Goal: Browse casually: Explore the website without a specific task or goal

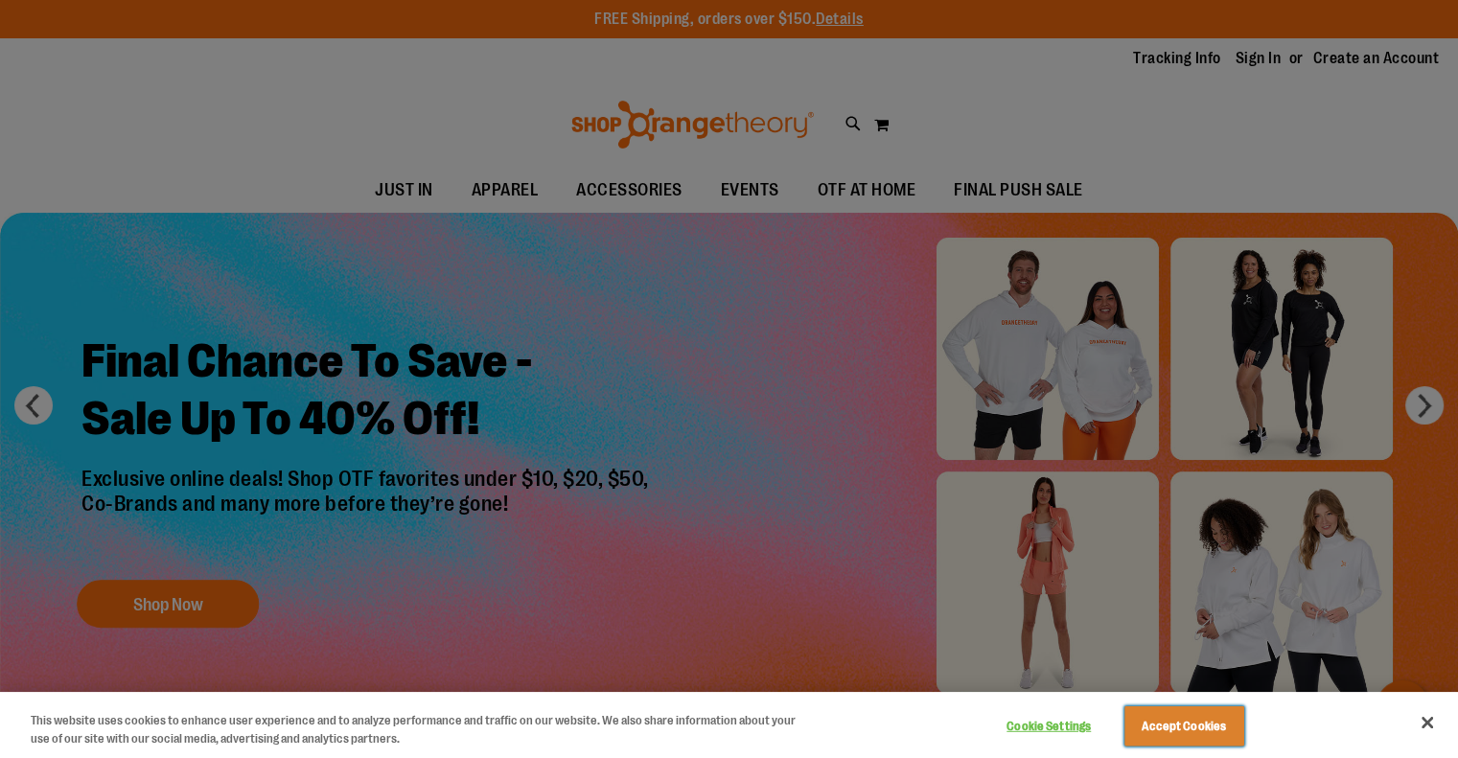
click at [1195, 727] on button "Accept Cookies" at bounding box center [1184, 726] width 120 height 40
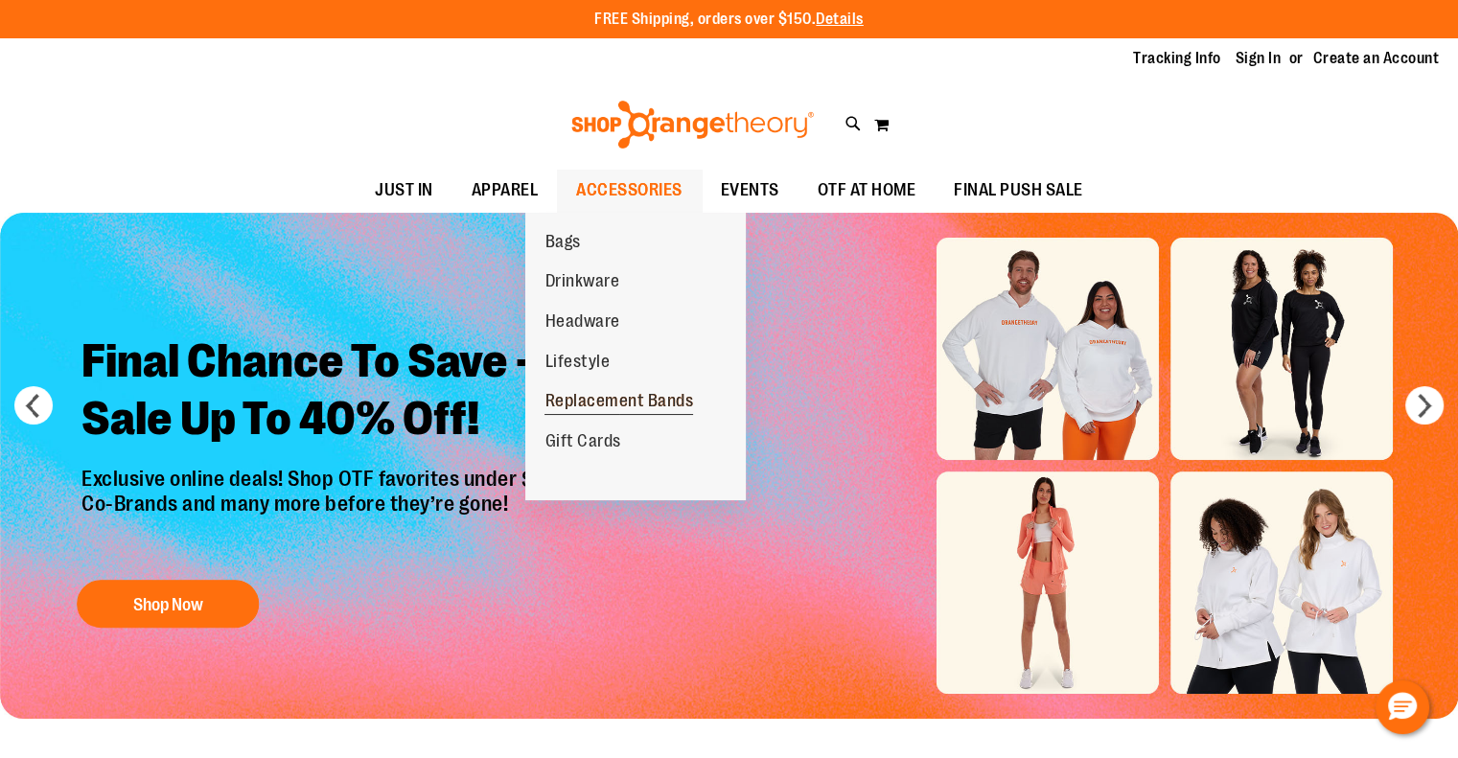
click at [625, 408] on span "Replacement Bands" at bounding box center [618, 403] width 149 height 24
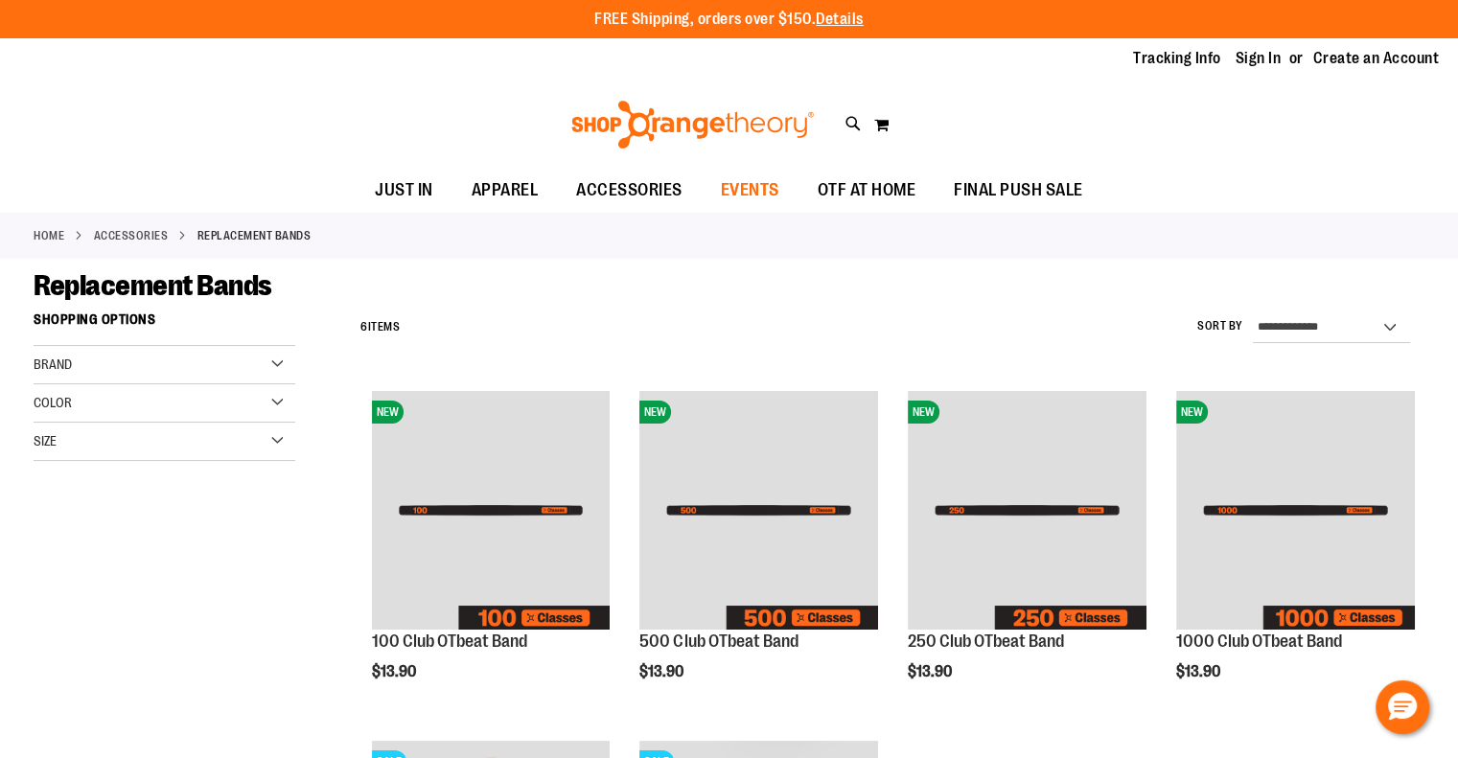
click at [771, 179] on span "EVENTS" at bounding box center [750, 190] width 58 height 43
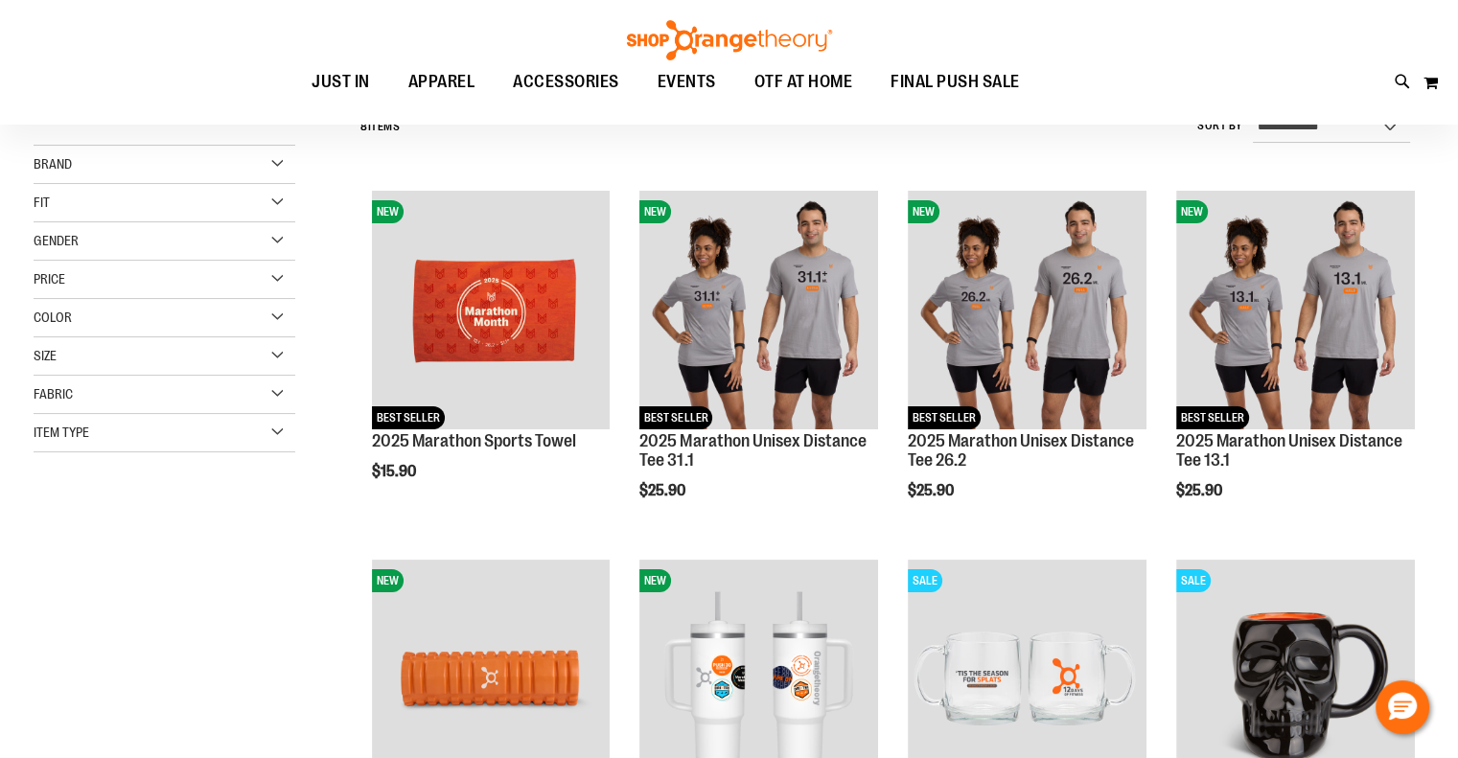
scroll to position [191, 0]
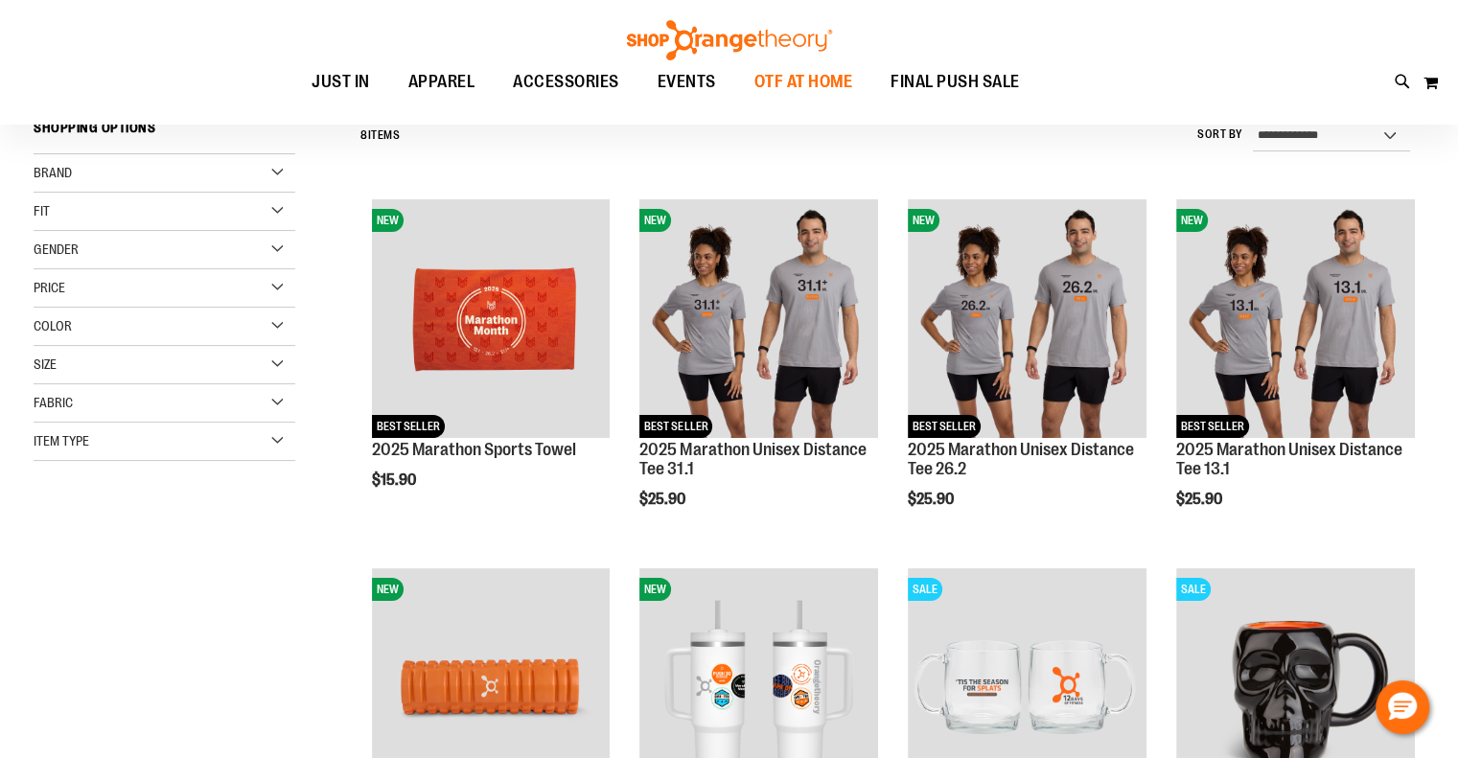
click at [825, 78] on span "OTF AT HOME" at bounding box center [803, 81] width 99 height 43
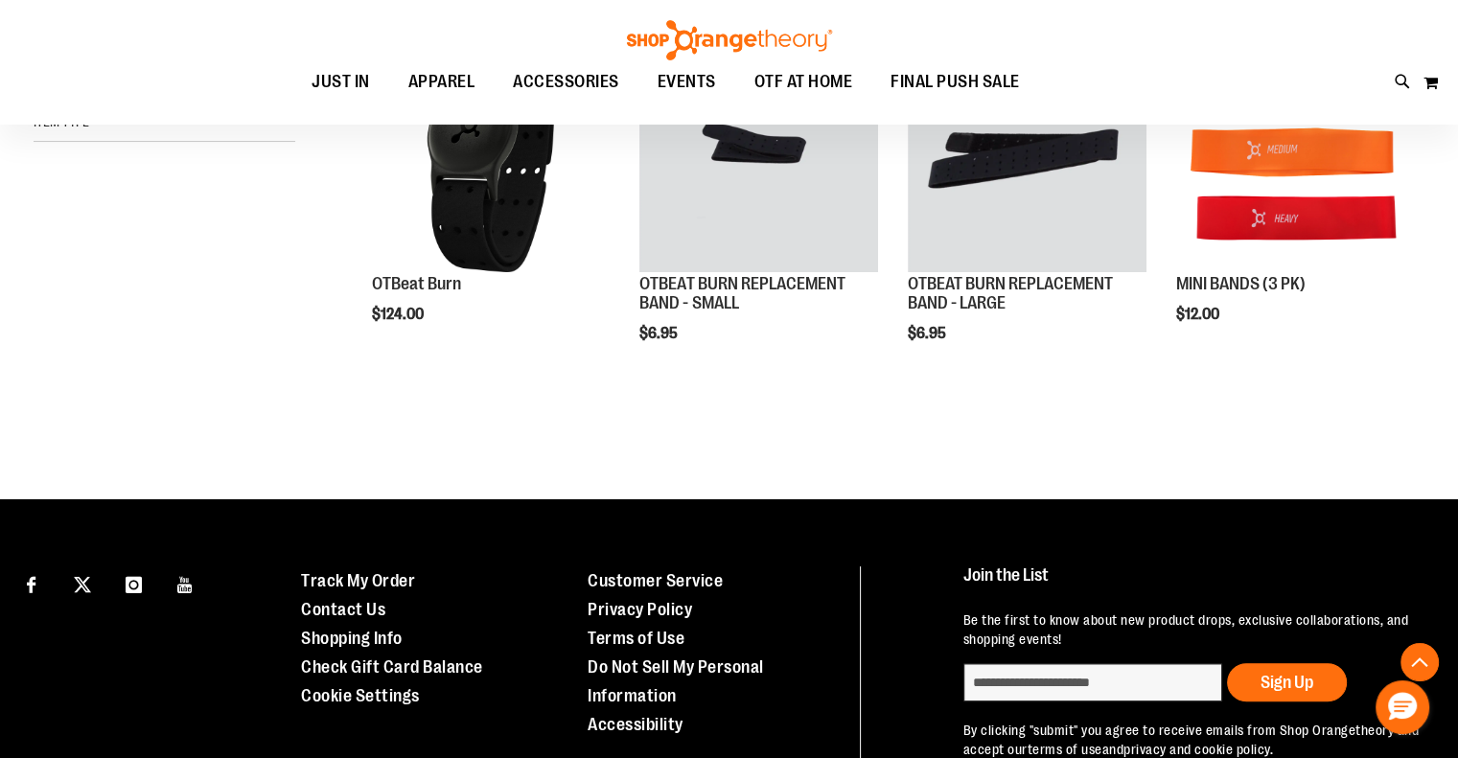
scroll to position [383, 0]
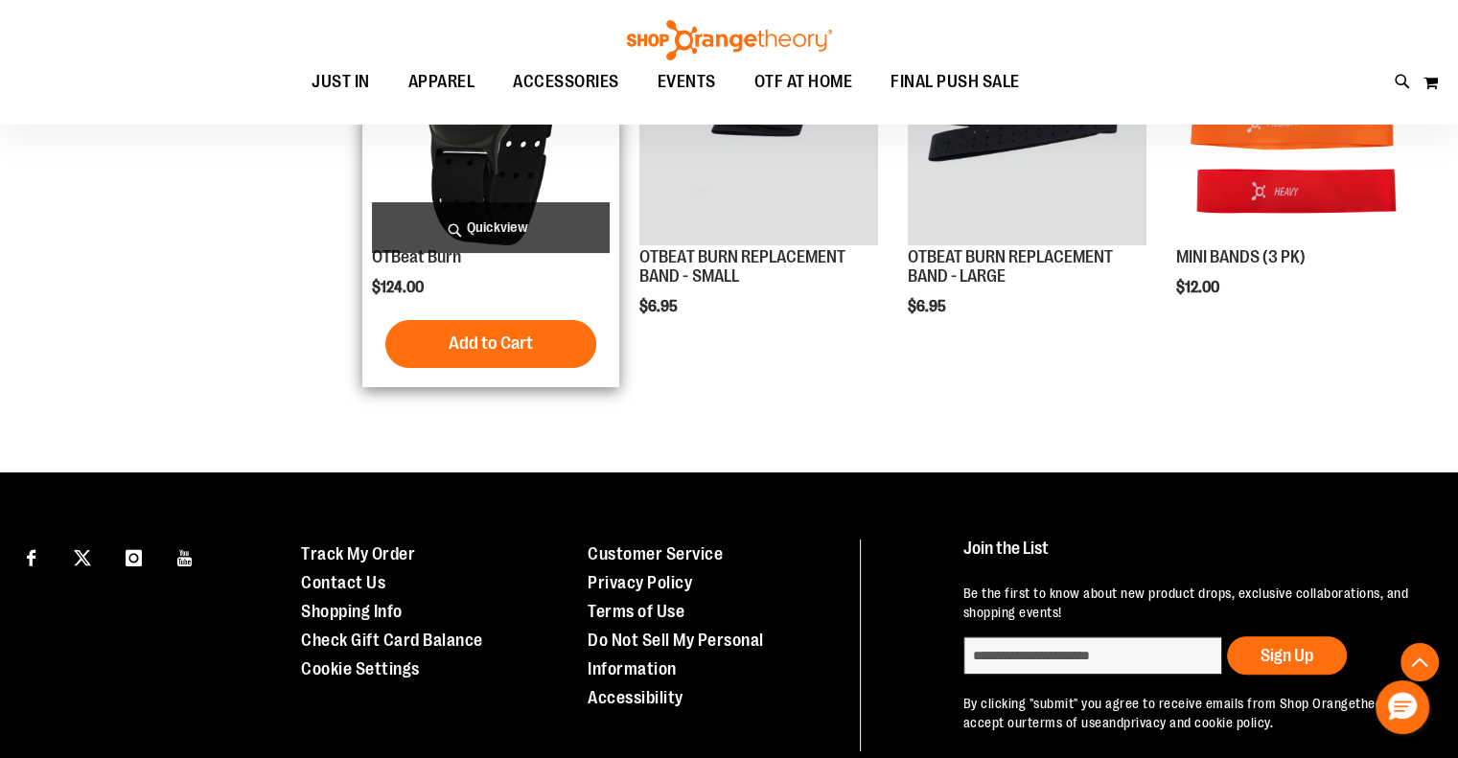
click at [522, 162] on img "product" at bounding box center [491, 126] width 239 height 239
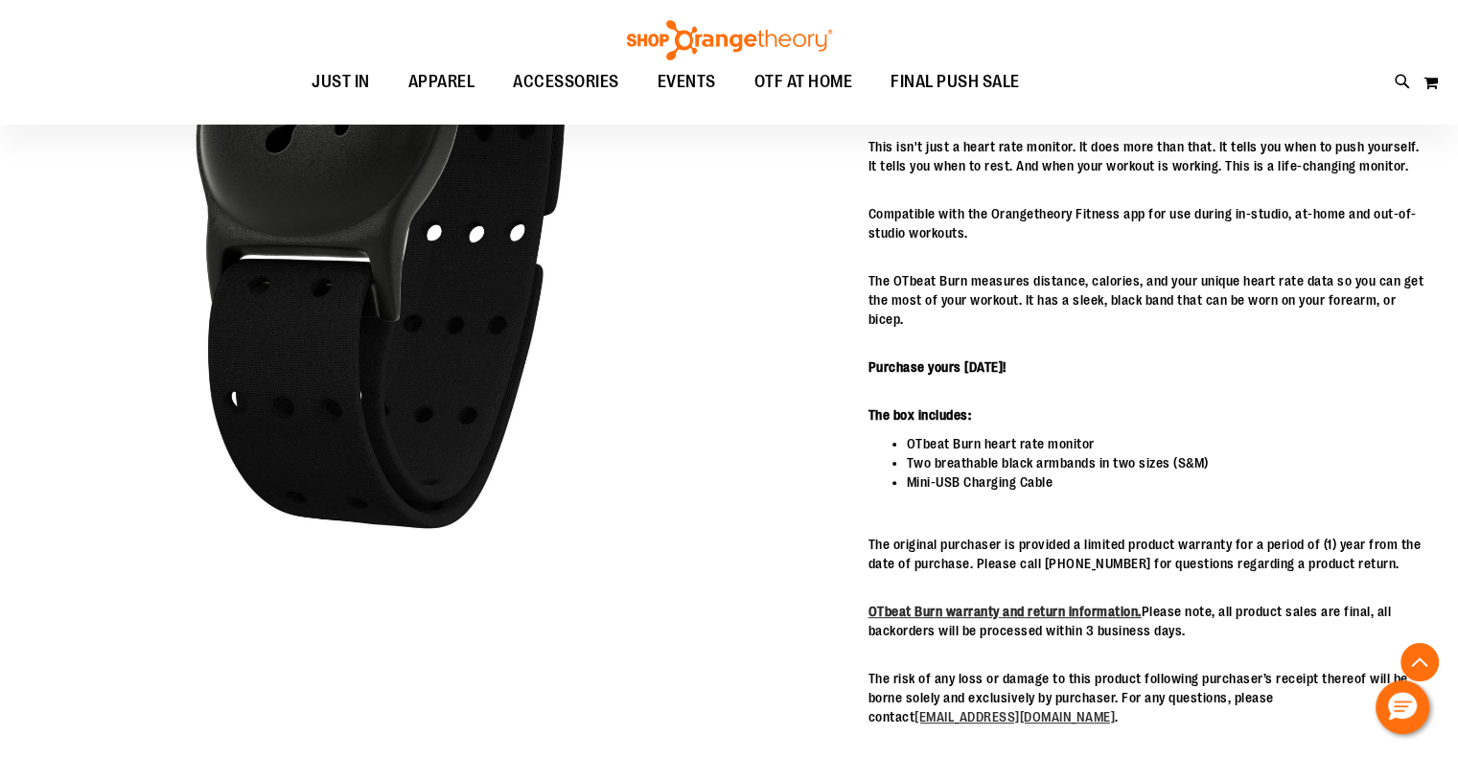
scroll to position [478, 0]
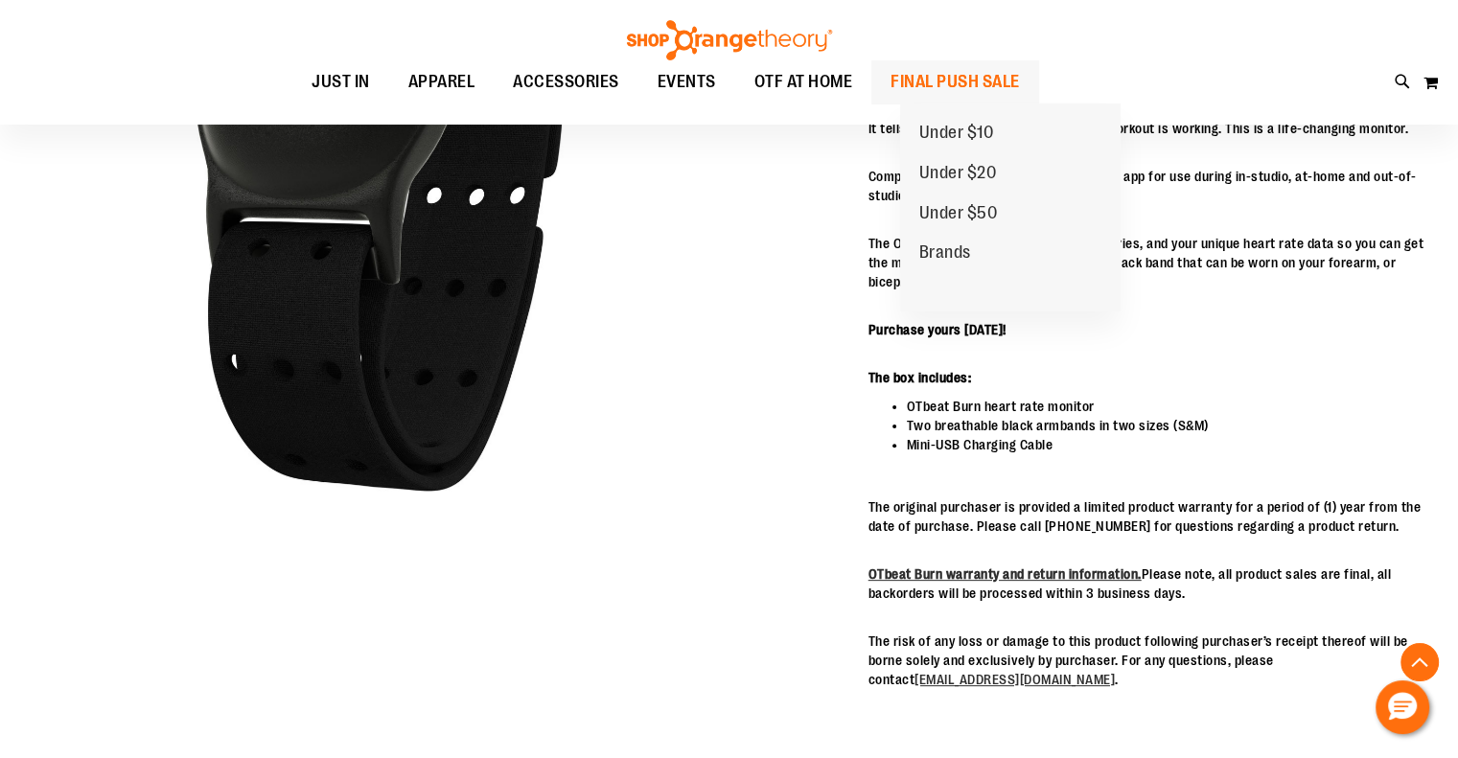
click at [969, 83] on span "FINAL PUSH SALE" at bounding box center [954, 81] width 129 height 43
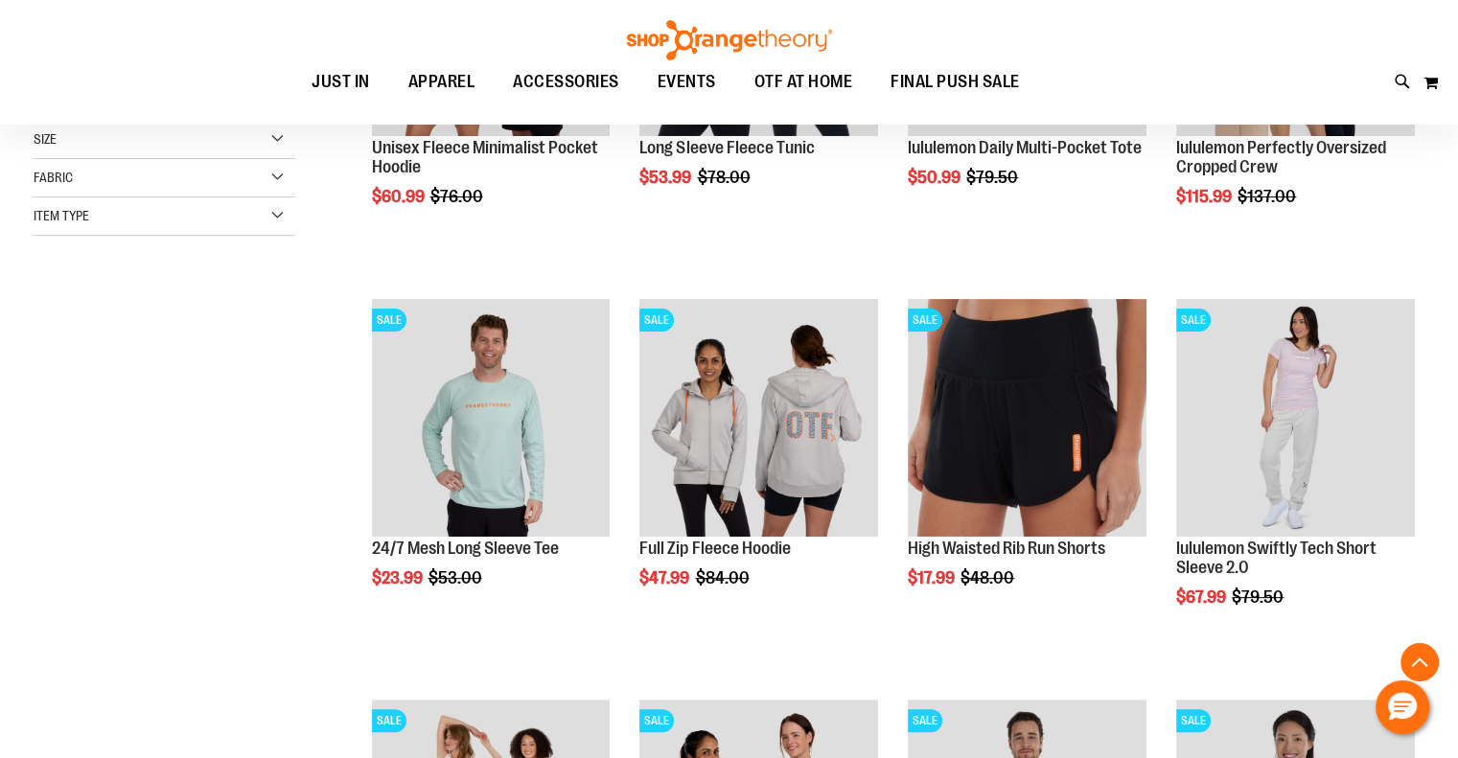
scroll to position [766, 0]
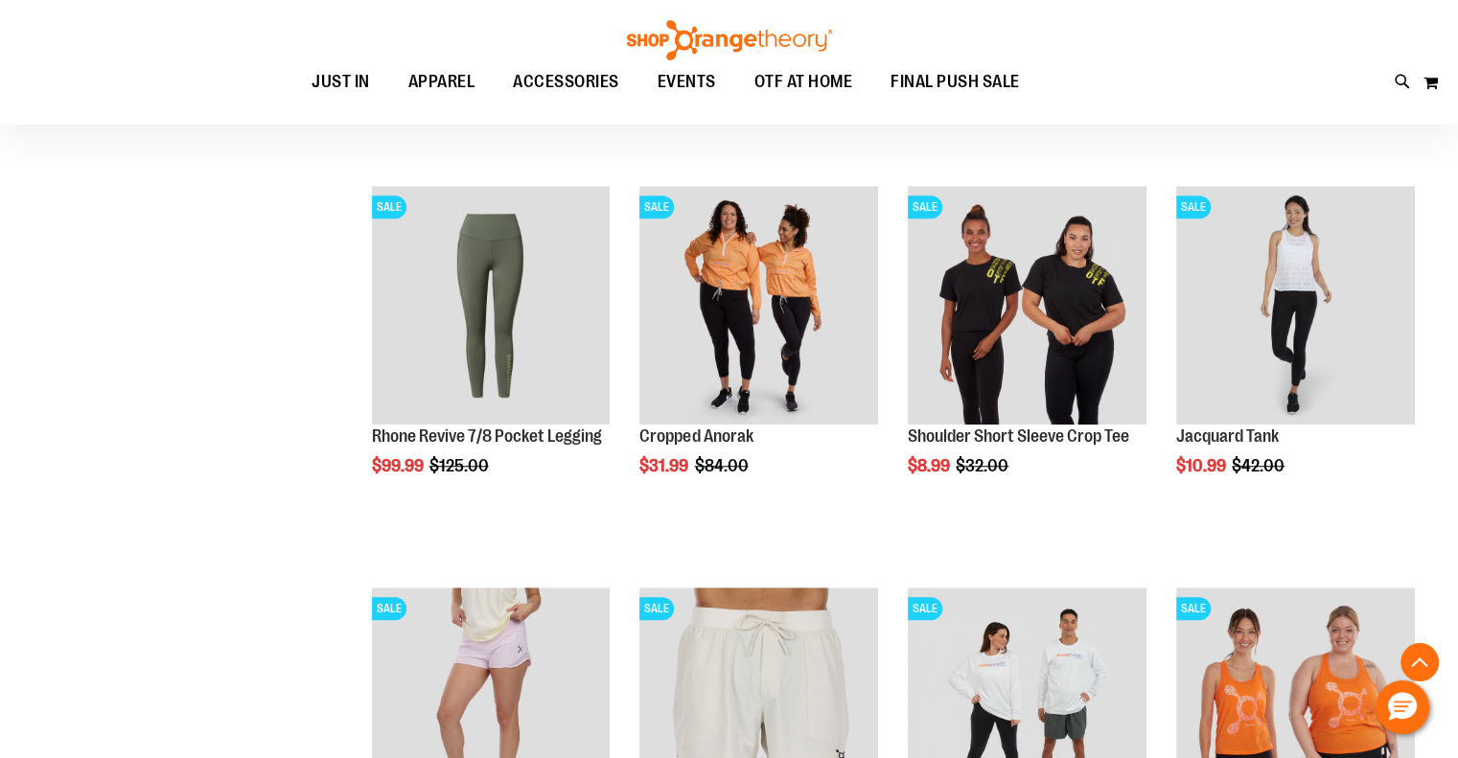
scroll to position [1437, 0]
